Goal: Information Seeking & Learning: Learn about a topic

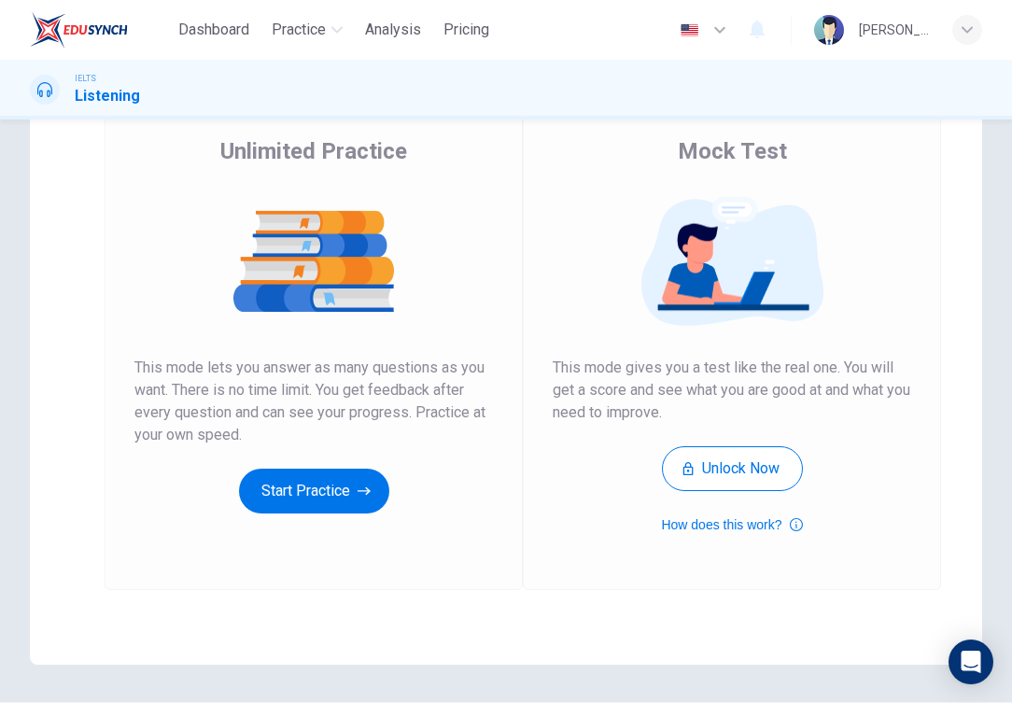
scroll to position [137, 0]
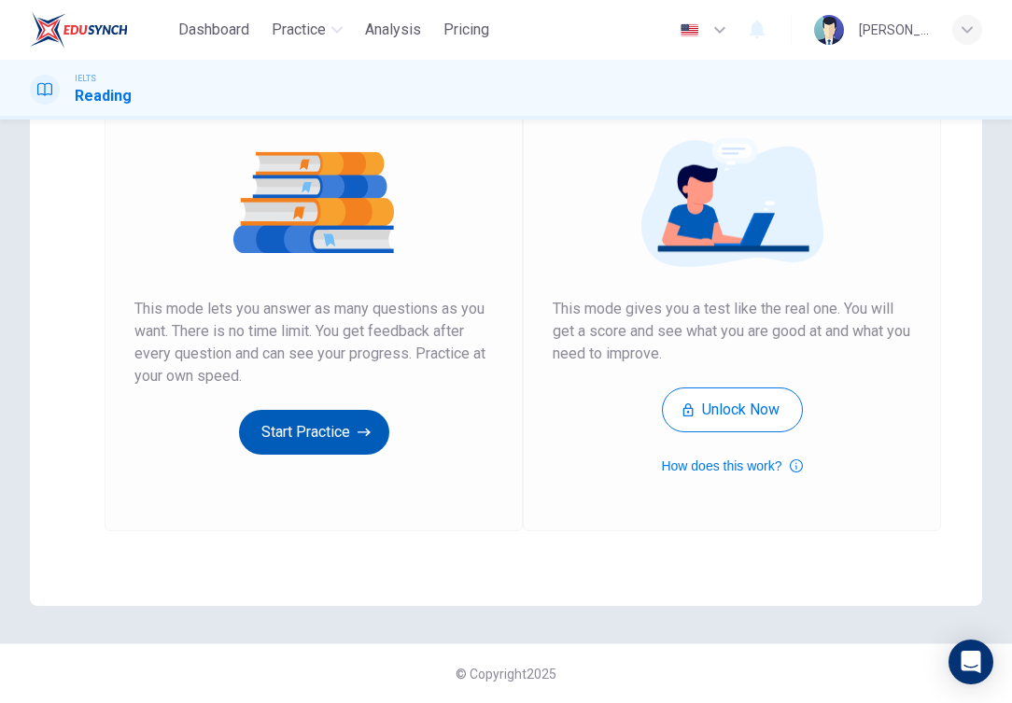
click at [337, 426] on button "Start Practice" at bounding box center [314, 432] width 150 height 45
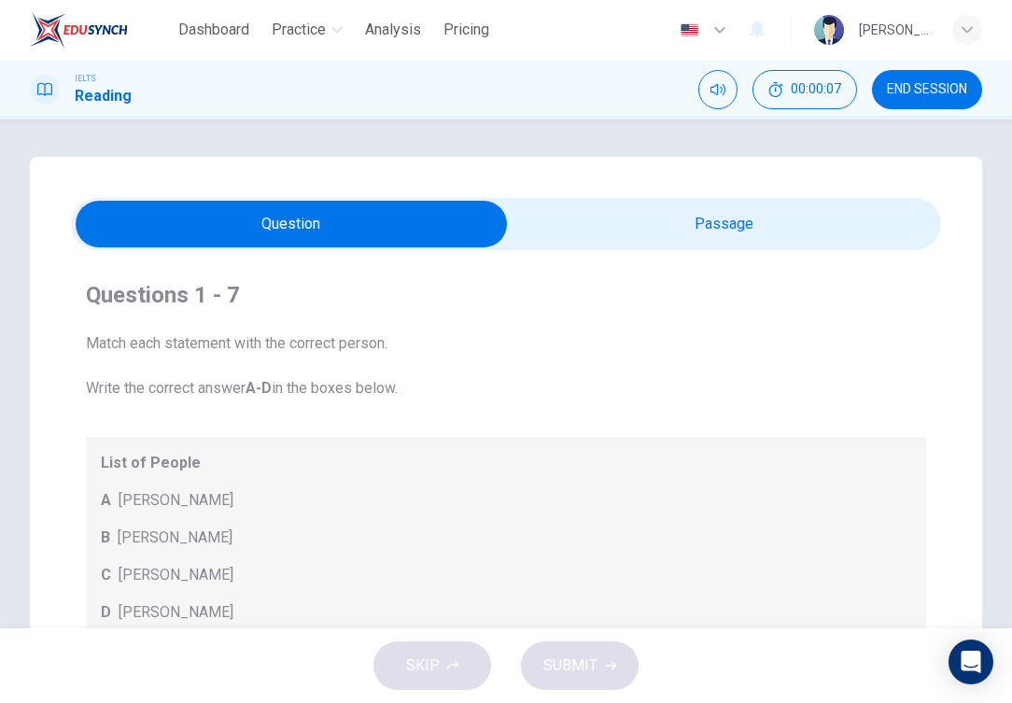
click at [628, 221] on input "checkbox" at bounding box center [291, 224] width 1305 height 47
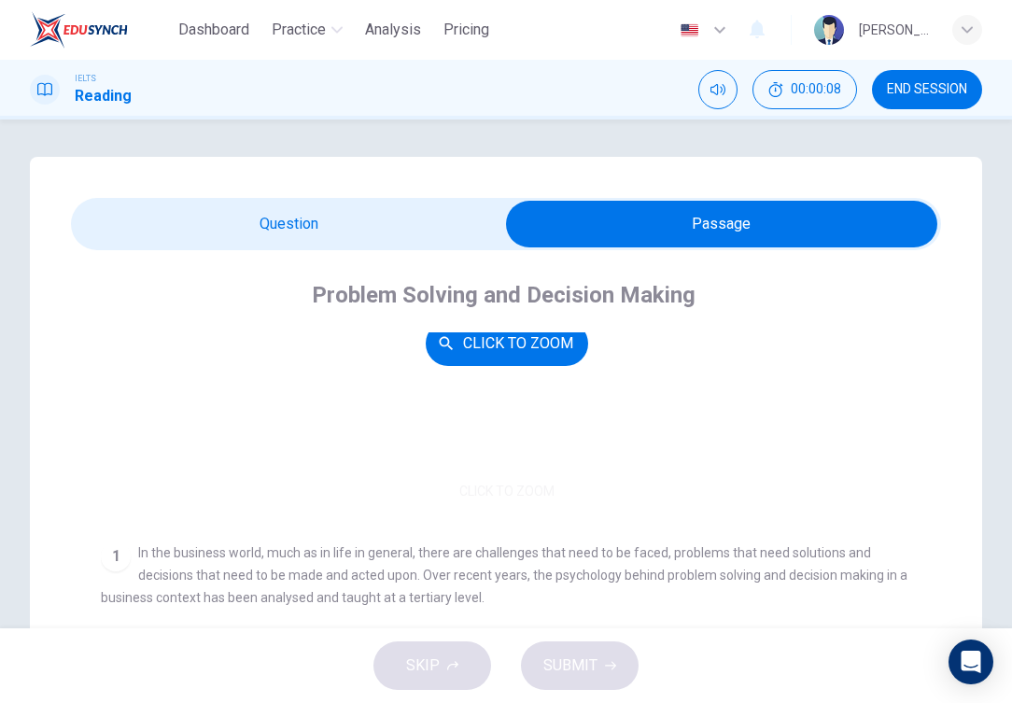
scroll to position [150, 0]
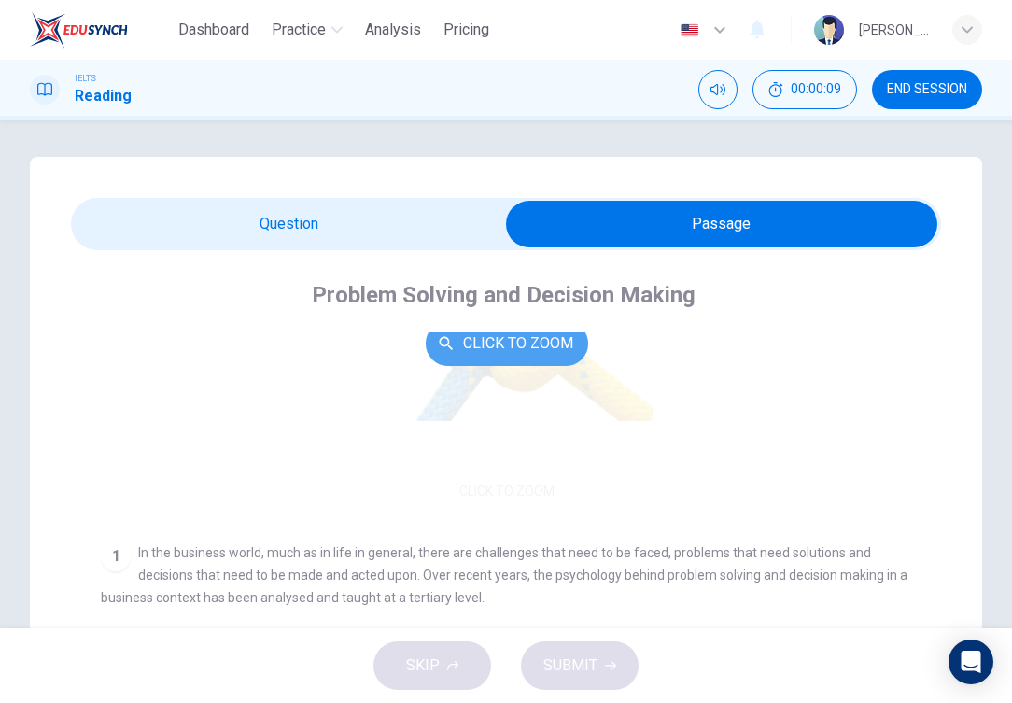
click at [486, 357] on button "Click to Zoom" at bounding box center [507, 343] width 162 height 45
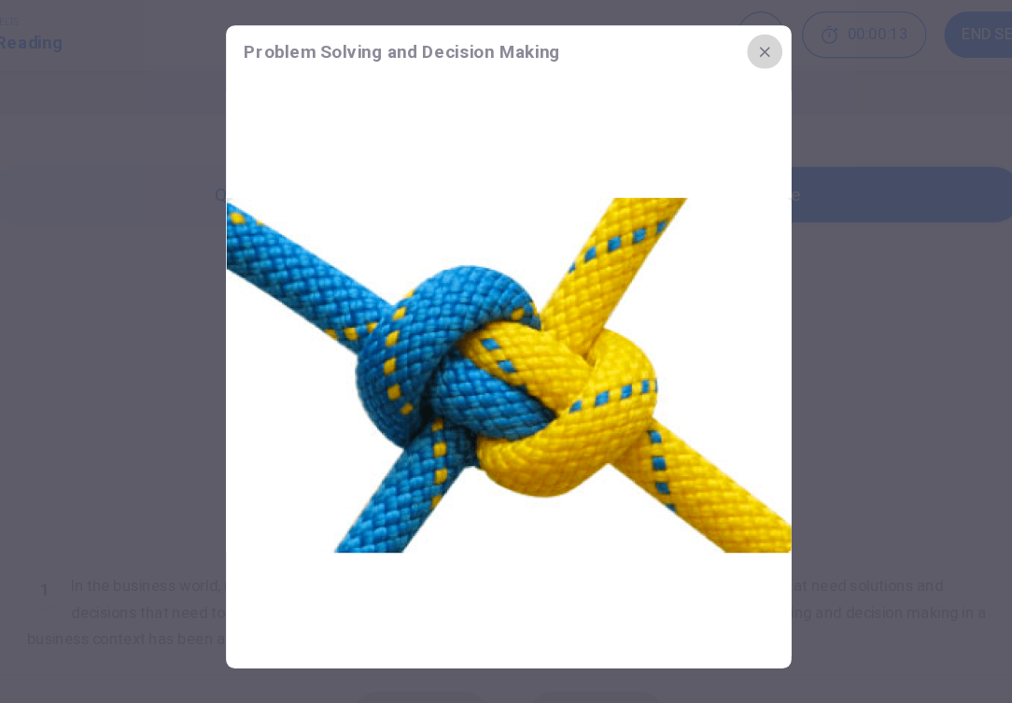
click at [707, 89] on button "button" at bounding box center [722, 104] width 30 height 30
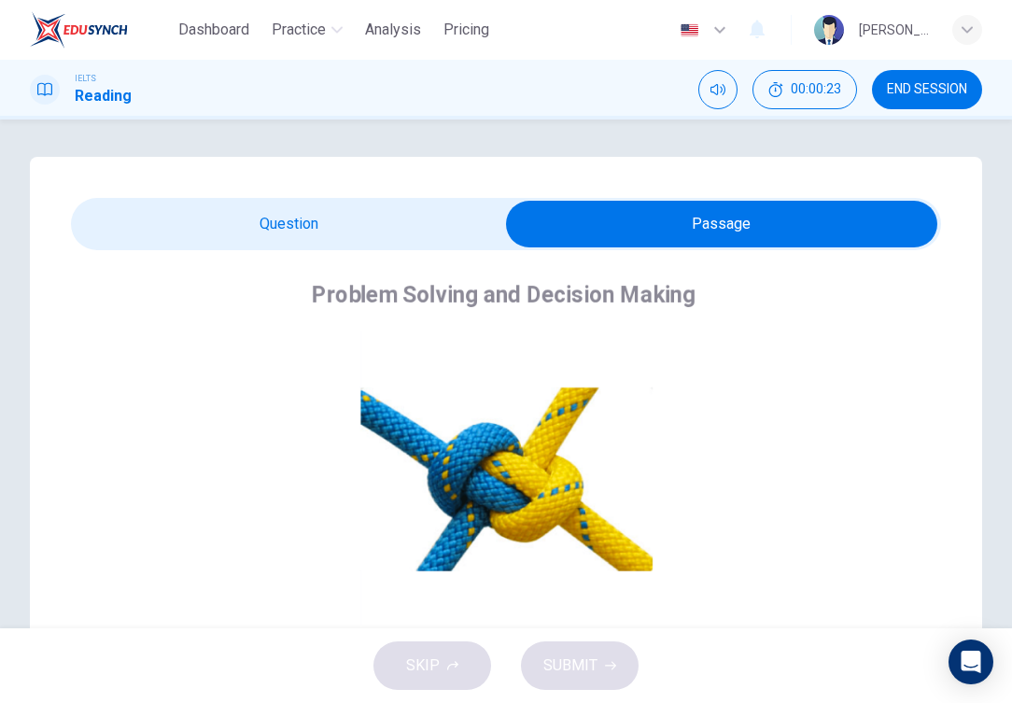
scroll to position [0, 0]
click at [402, 236] on input "checkbox" at bounding box center [721, 224] width 1305 height 47
checkbox input "false"
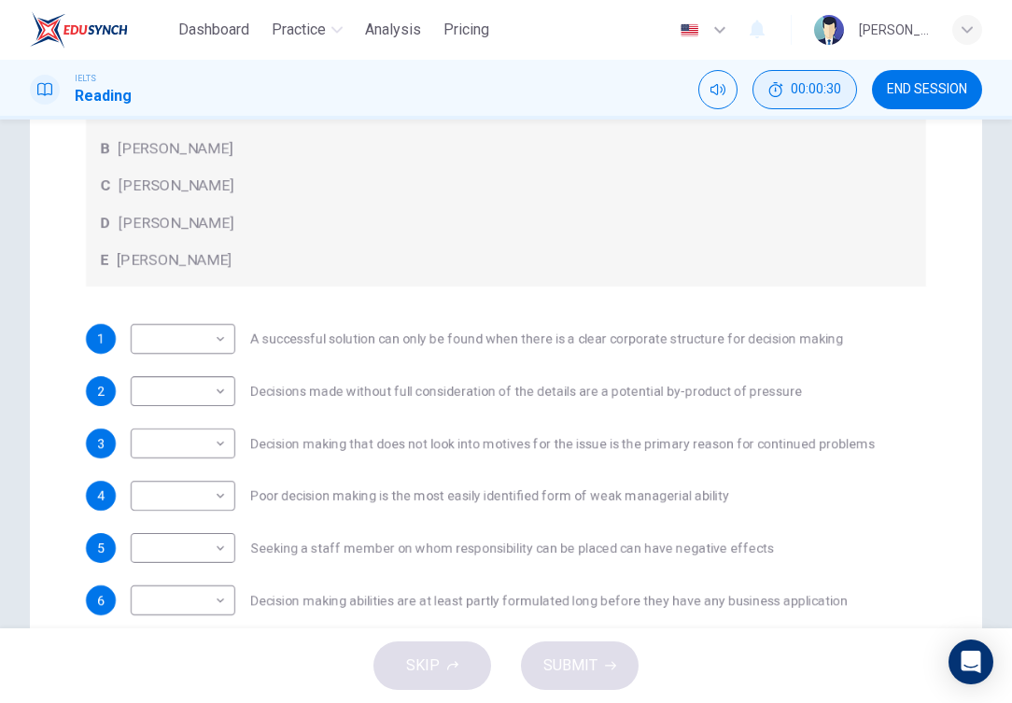
click at [812, 93] on span "00:00:30" at bounding box center [816, 89] width 50 height 15
click at [833, 88] on icon "Show" at bounding box center [837, 89] width 15 height 15
